Goal: Find specific page/section: Find specific page/section

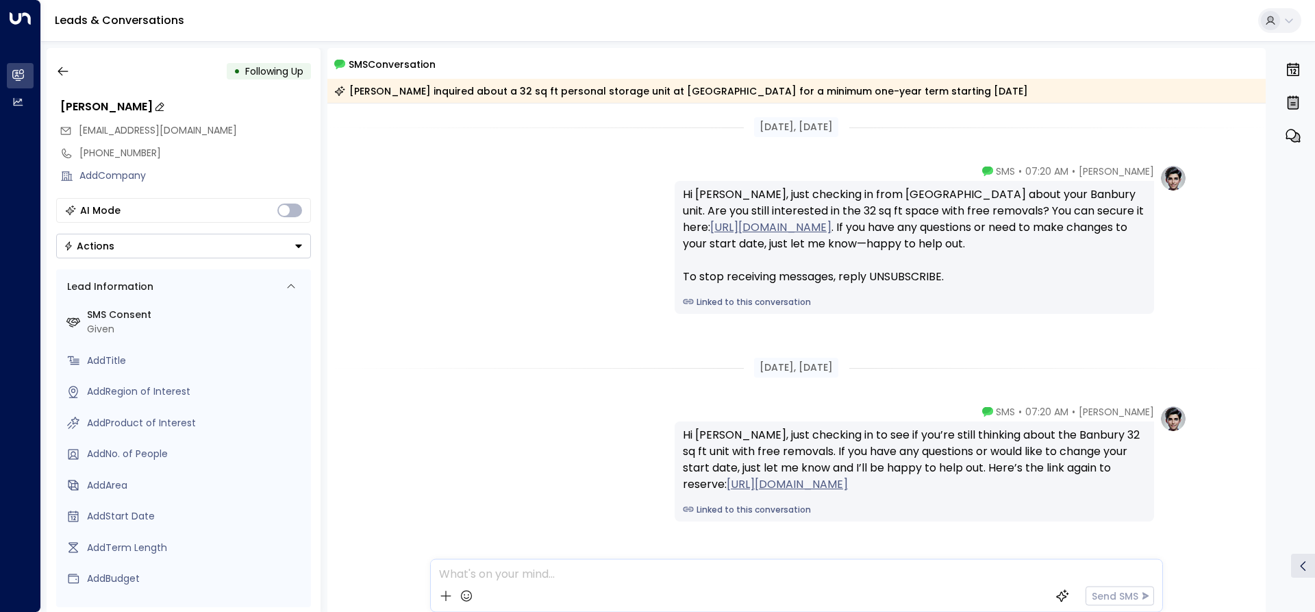
scroll to position [47, 0]
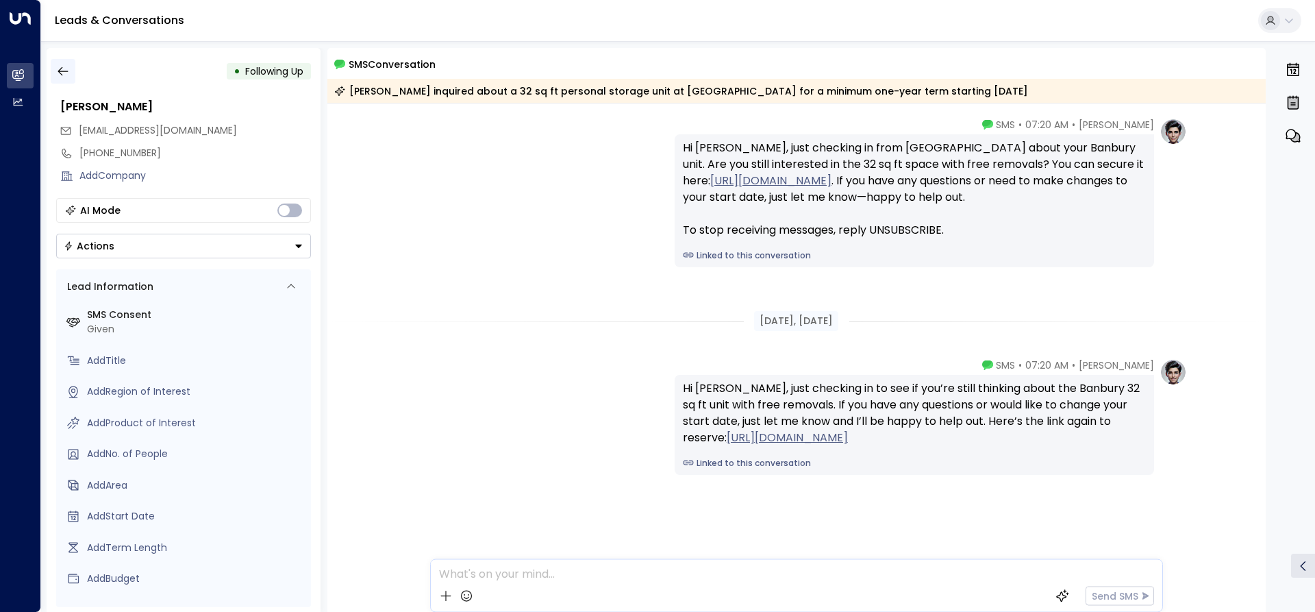
click at [60, 71] on icon "button" at bounding box center [63, 71] width 10 height 9
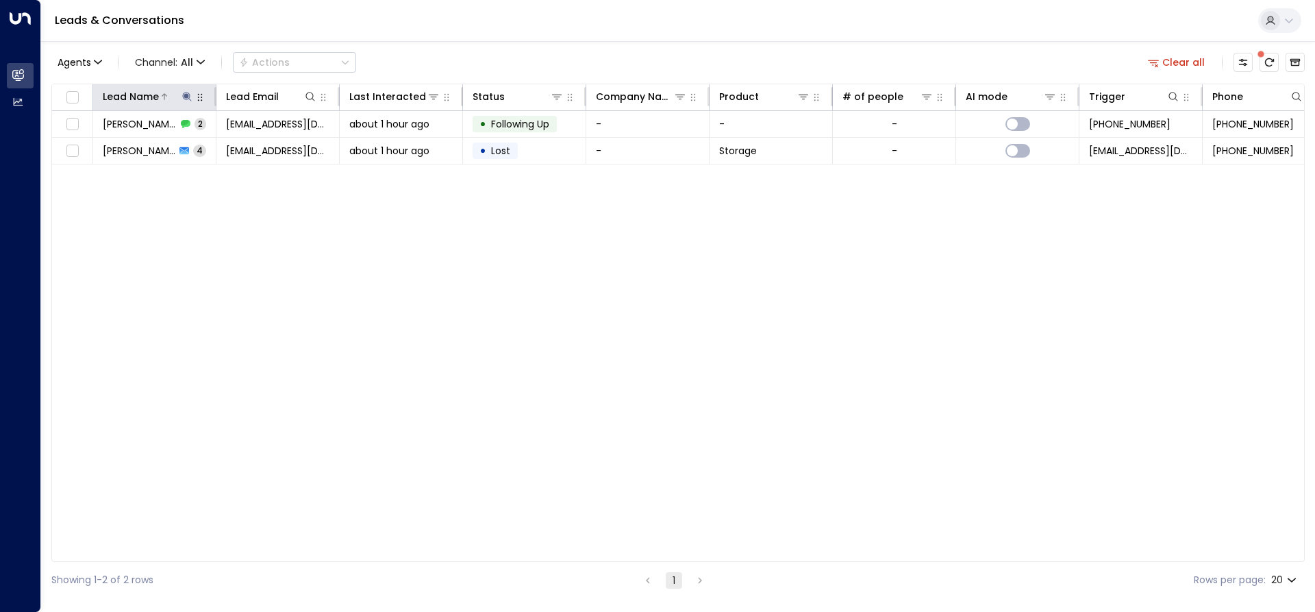
click at [187, 96] on icon at bounding box center [186, 96] width 9 height 9
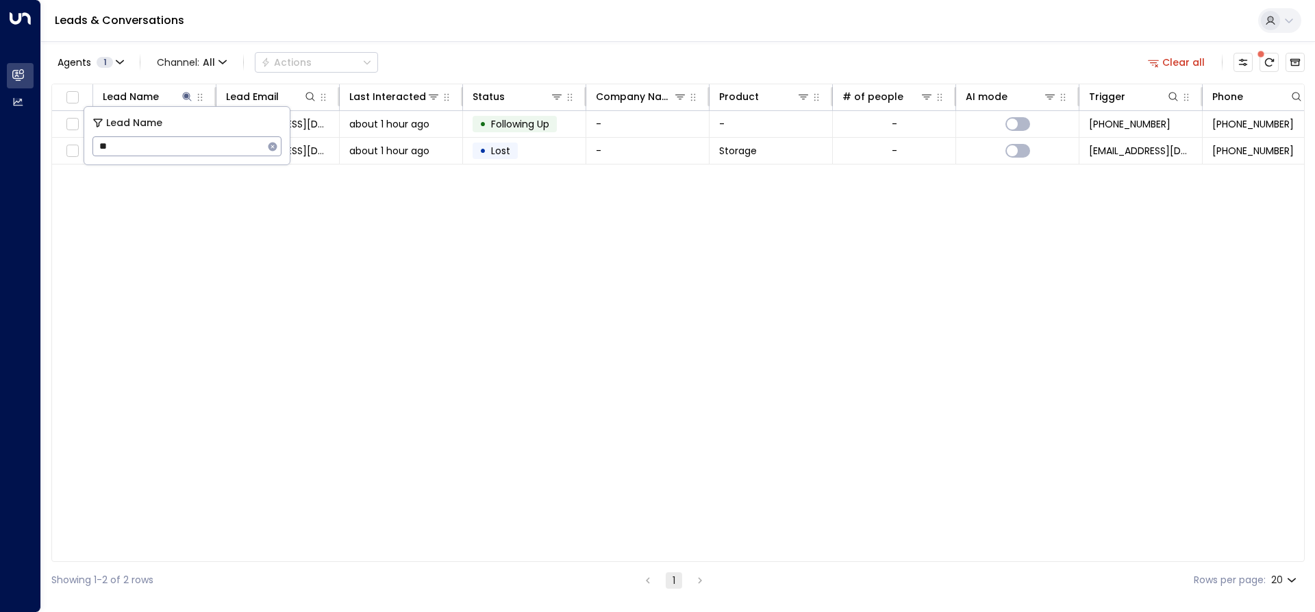
type input "*"
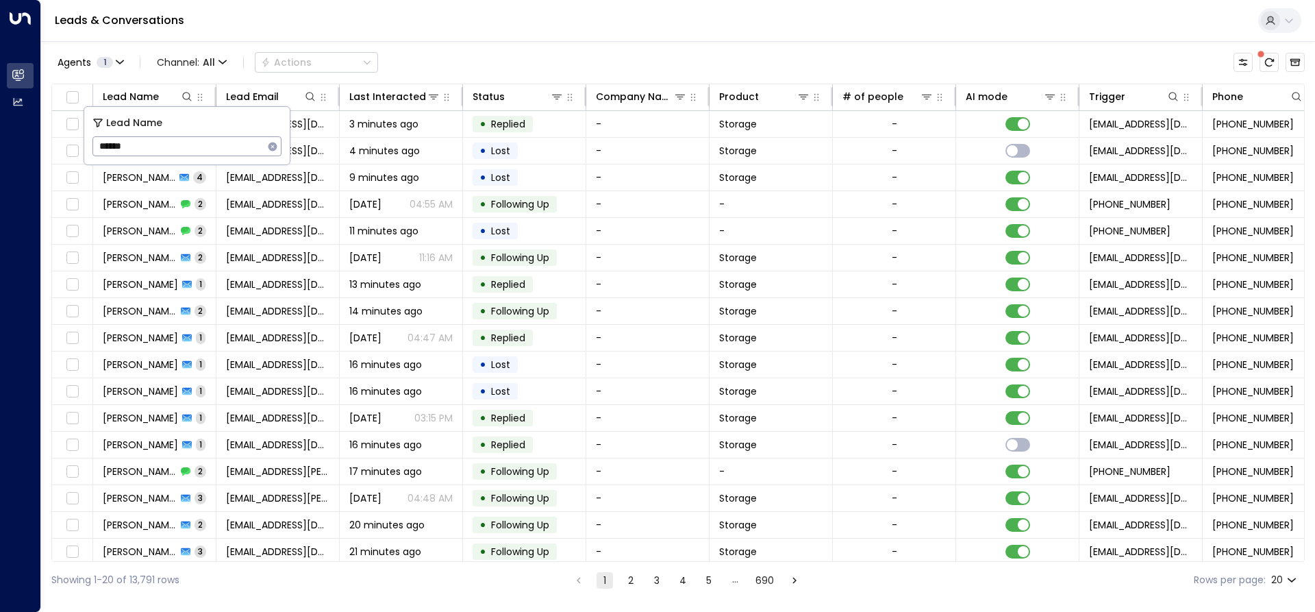
type input "******"
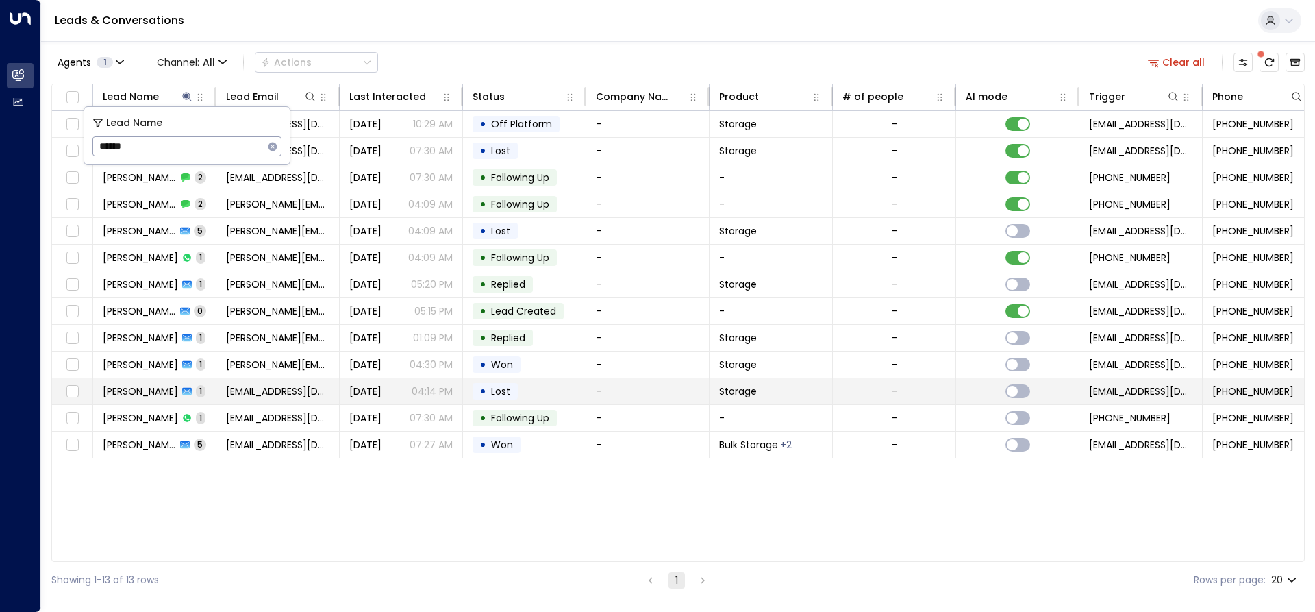
click at [148, 389] on span "[PERSON_NAME]" at bounding box center [140, 391] width 75 height 14
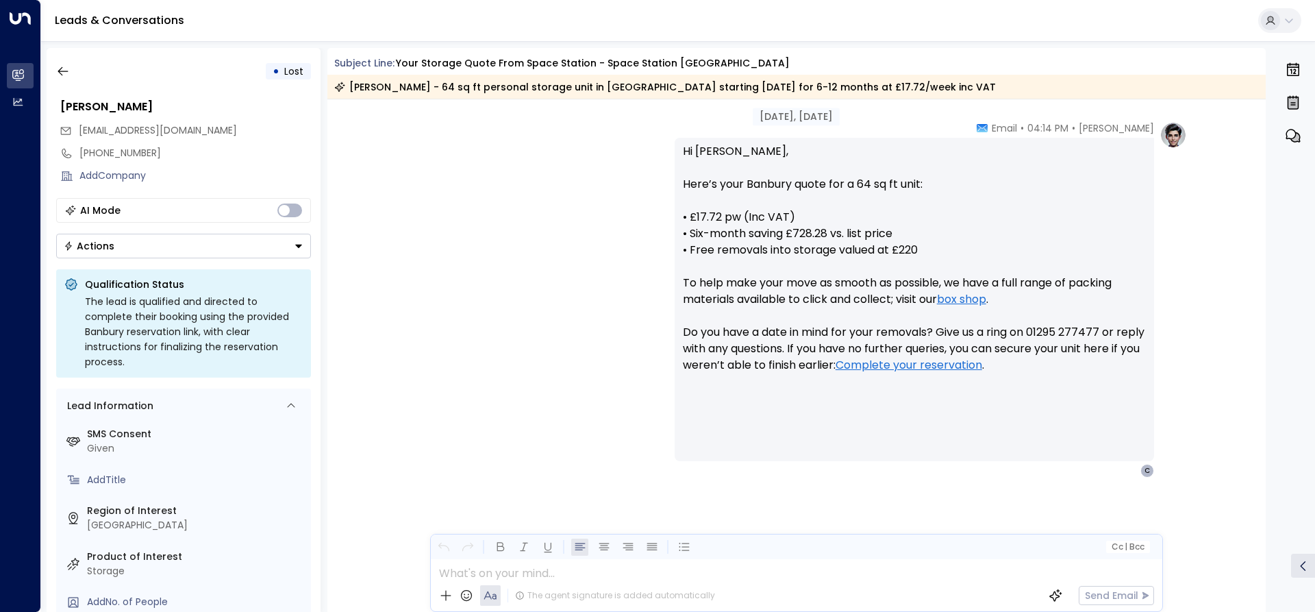
scroll to position [463, 0]
click at [60, 71] on icon "button" at bounding box center [63, 71] width 10 height 9
